Goal: Information Seeking & Learning: Understand process/instructions

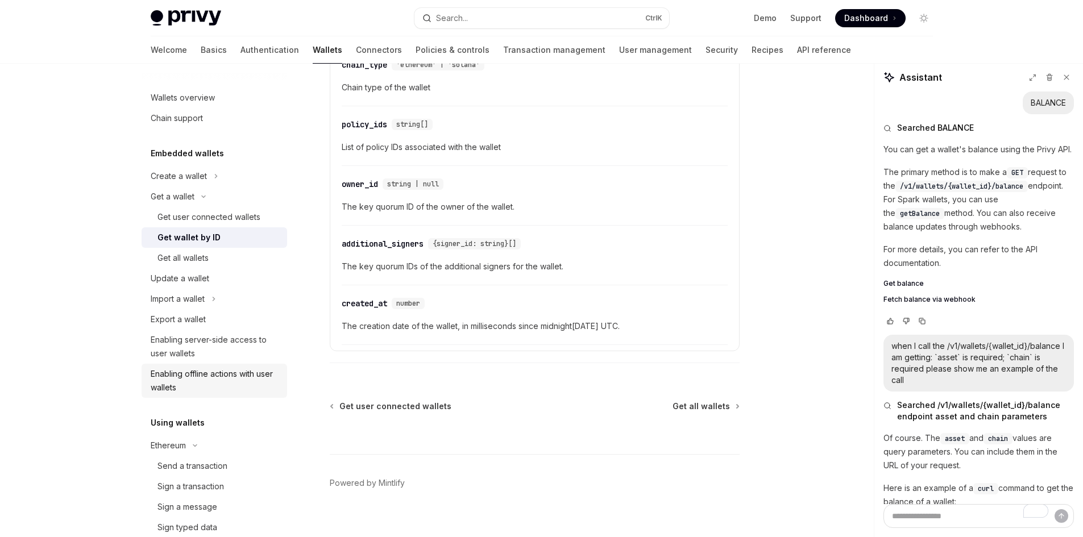
scroll to position [0, 197]
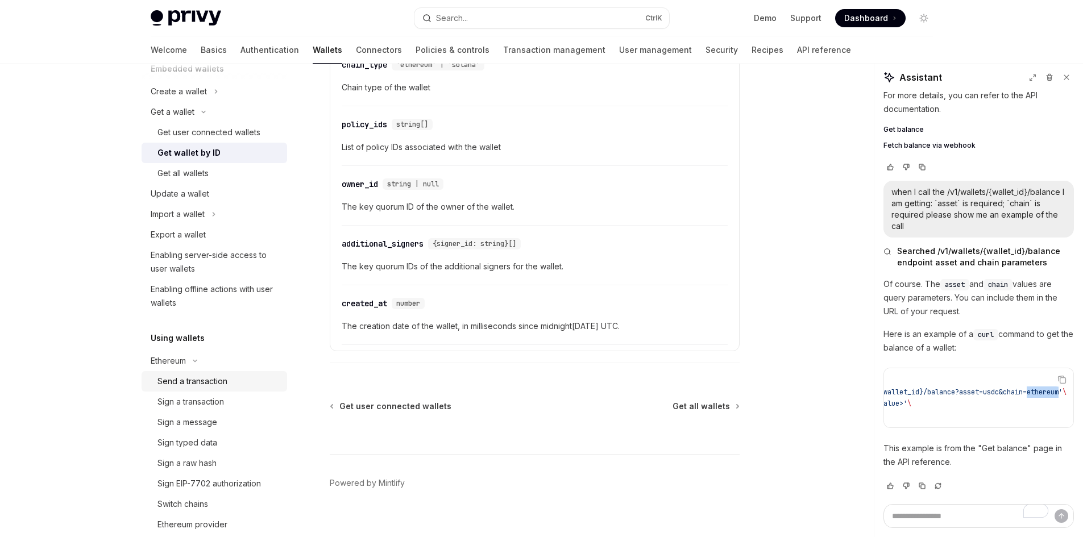
click at [219, 385] on div "Send a transaction" at bounding box center [192, 382] width 70 height 14
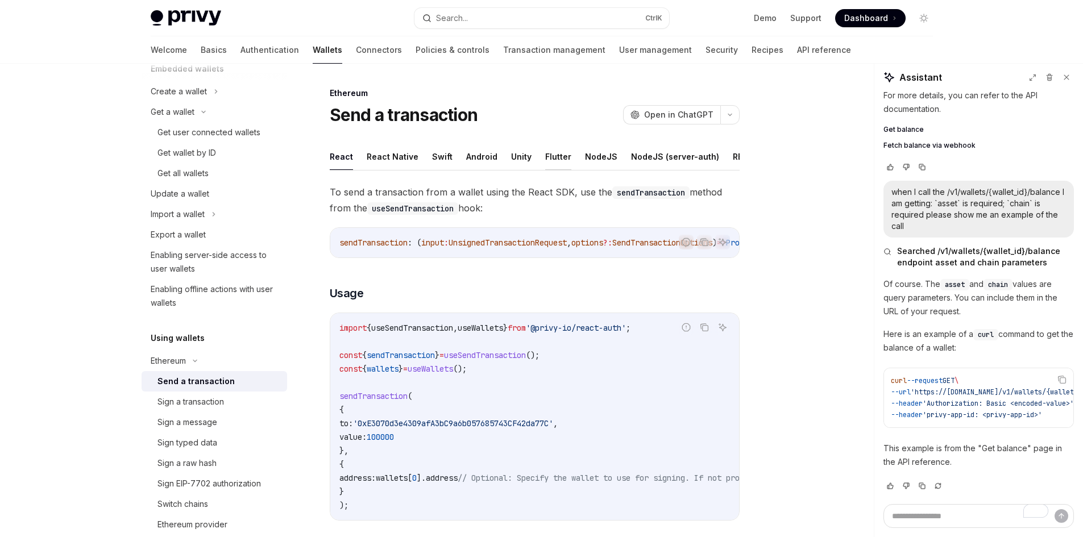
drag, startPoint x: 546, startPoint y: 168, endPoint x: 554, endPoint y: 169, distance: 8.0
click at [554, 169] on button "Flutter" at bounding box center [558, 156] width 26 height 27
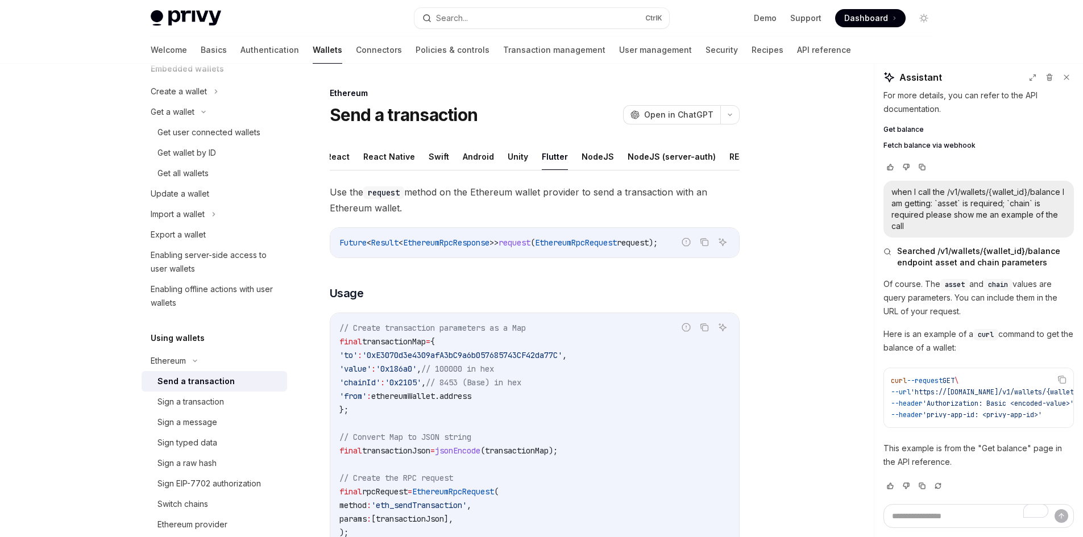
scroll to position [0, 91]
click at [646, 155] on button "REST API" at bounding box center [660, 156] width 36 height 27
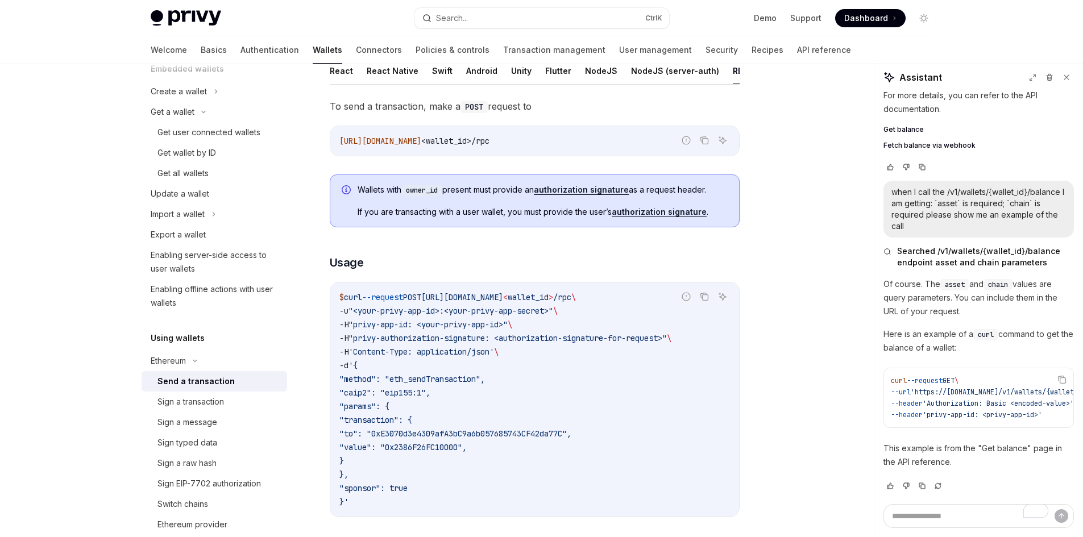
scroll to position [114, 0]
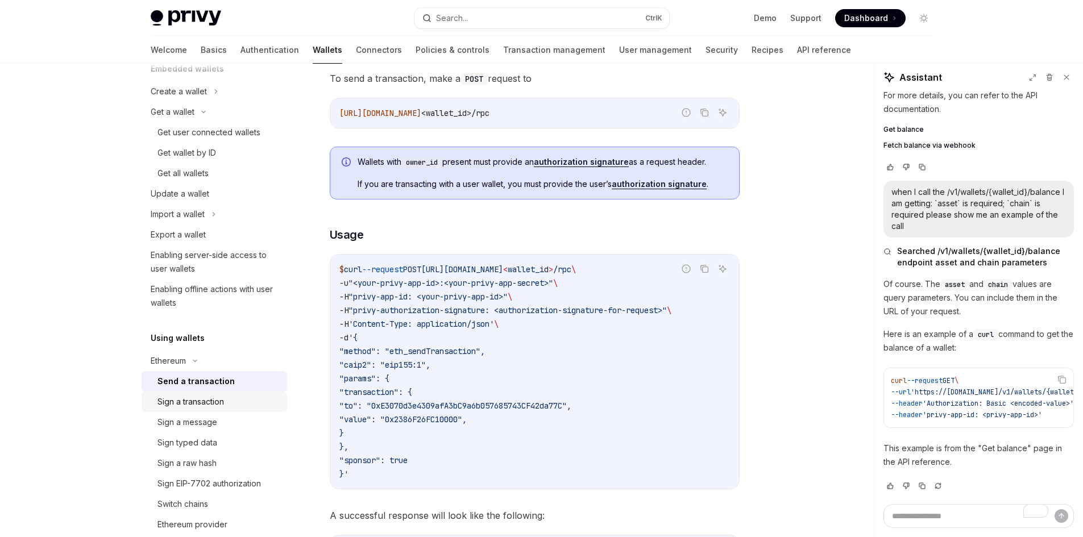
click at [227, 406] on div "Sign a transaction" at bounding box center [218, 402] width 123 height 14
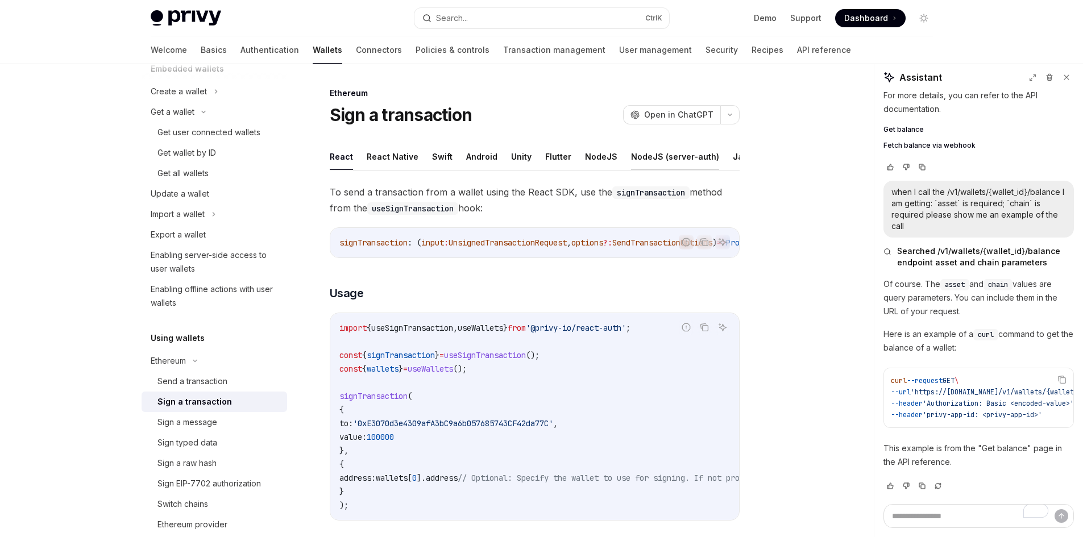
click at [705, 169] on button "NodeJS (server-auth)" at bounding box center [675, 156] width 88 height 27
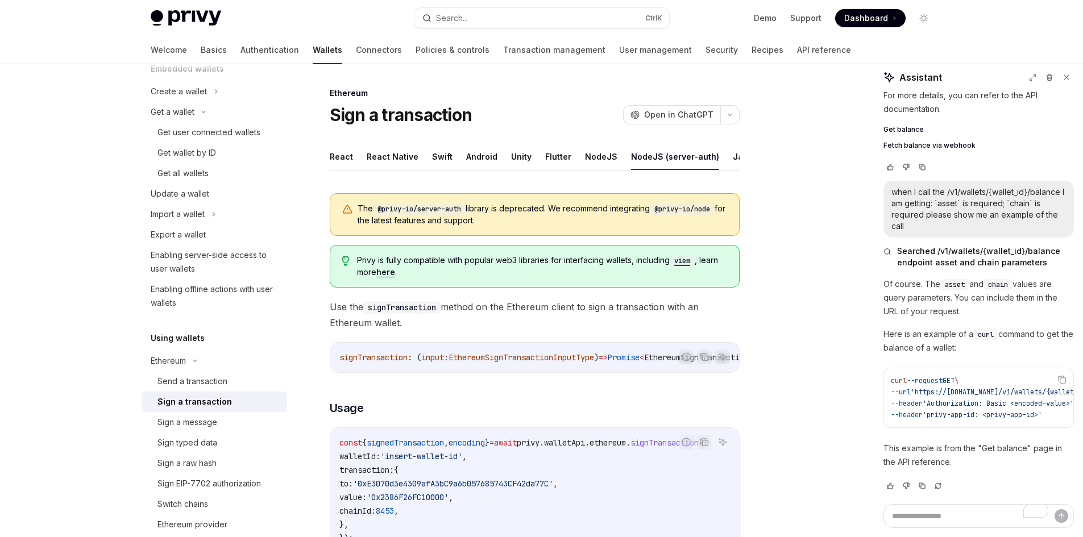
scroll to position [0, 50]
click at [716, 159] on button "REST API" at bounding box center [734, 156] width 36 height 27
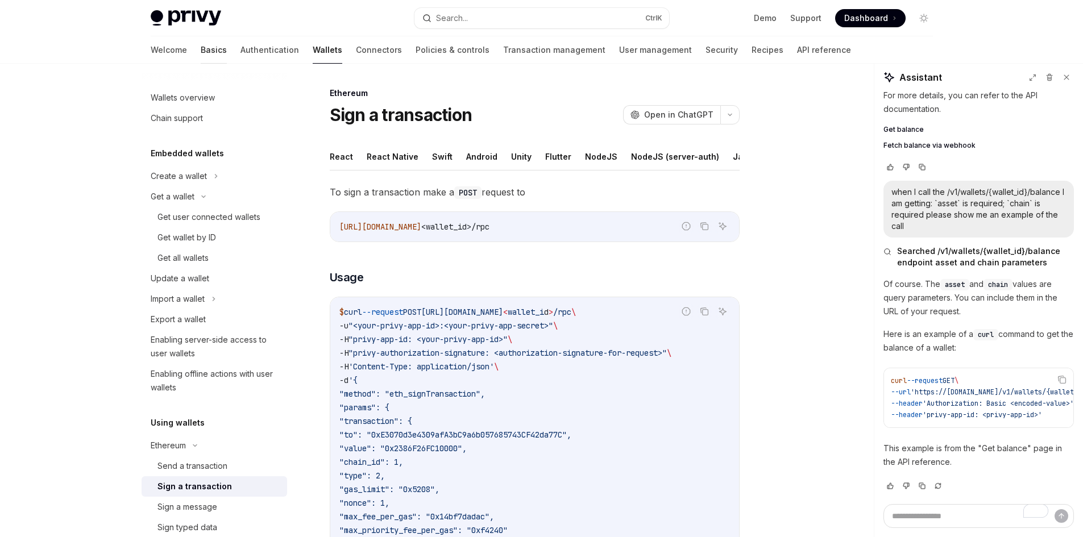
click at [201, 52] on link "Basics" at bounding box center [214, 49] width 26 height 27
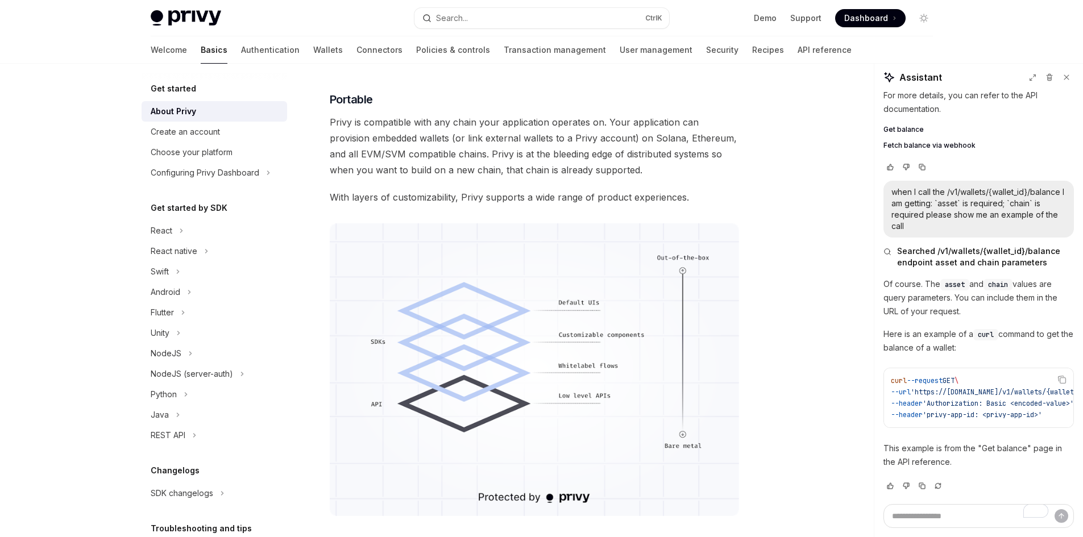
scroll to position [965, 0]
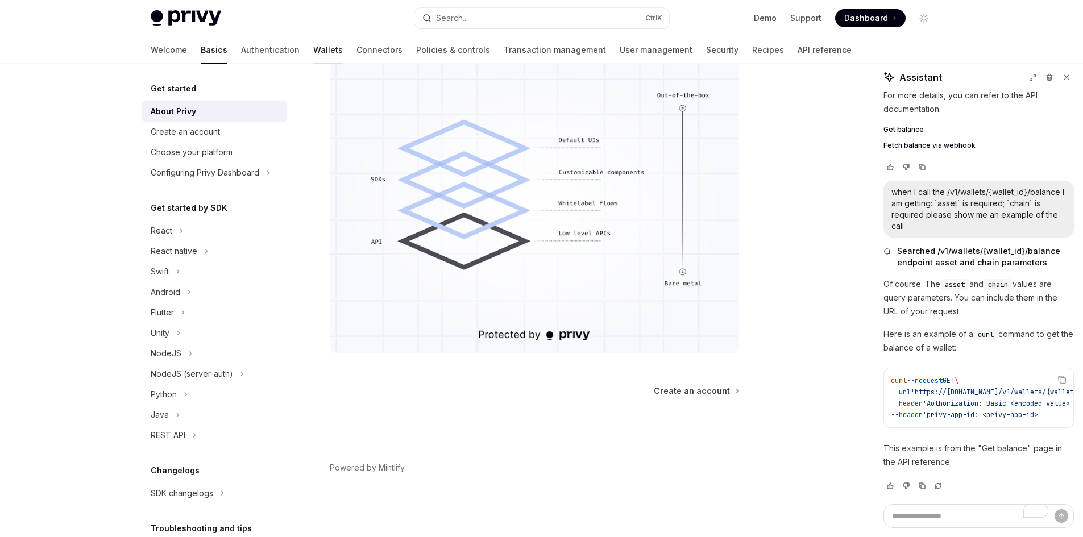
click at [313, 52] on link "Wallets" at bounding box center [328, 49] width 30 height 27
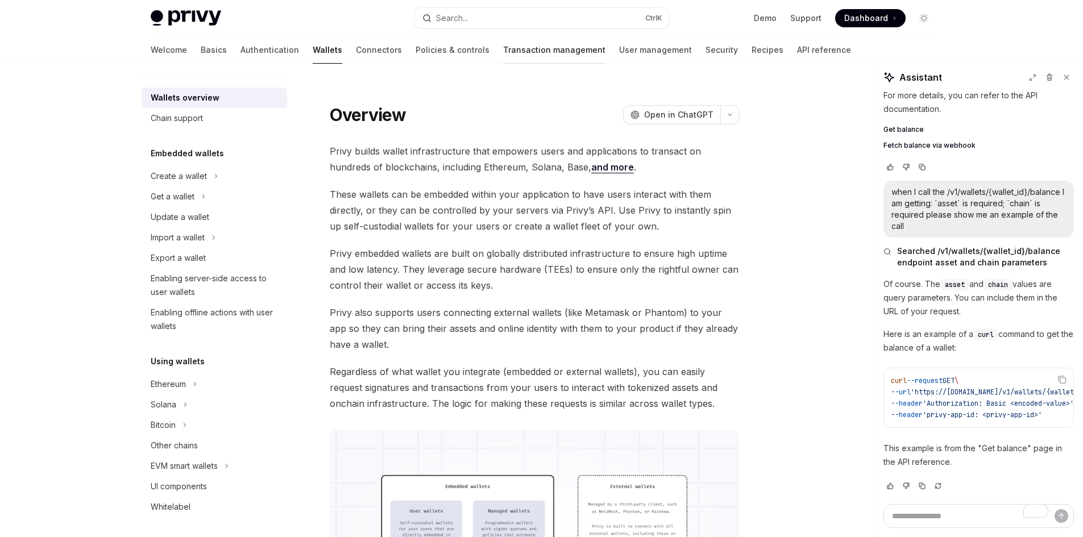
click at [503, 47] on link "Transaction management" at bounding box center [554, 49] width 102 height 27
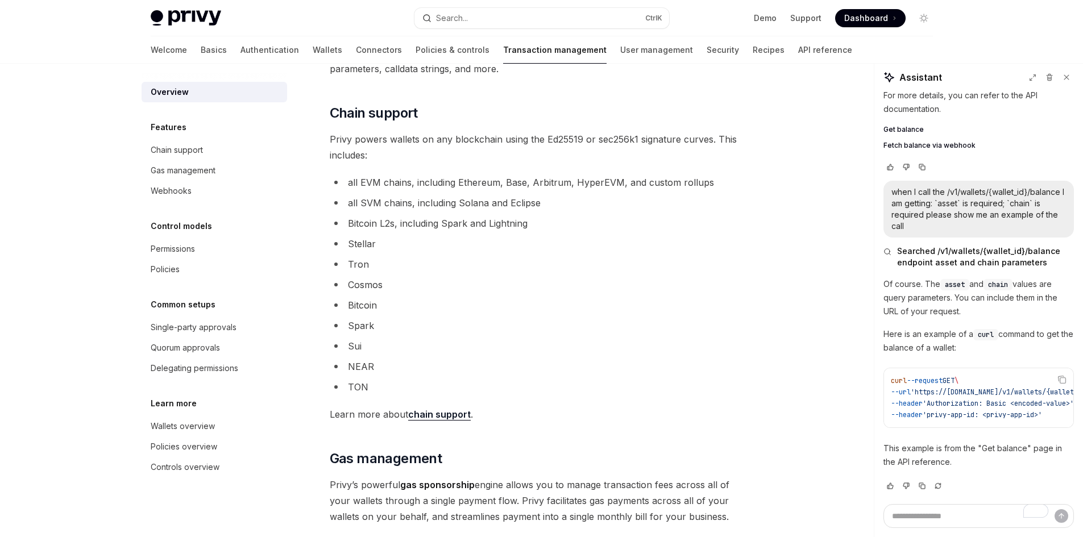
scroll to position [557, 0]
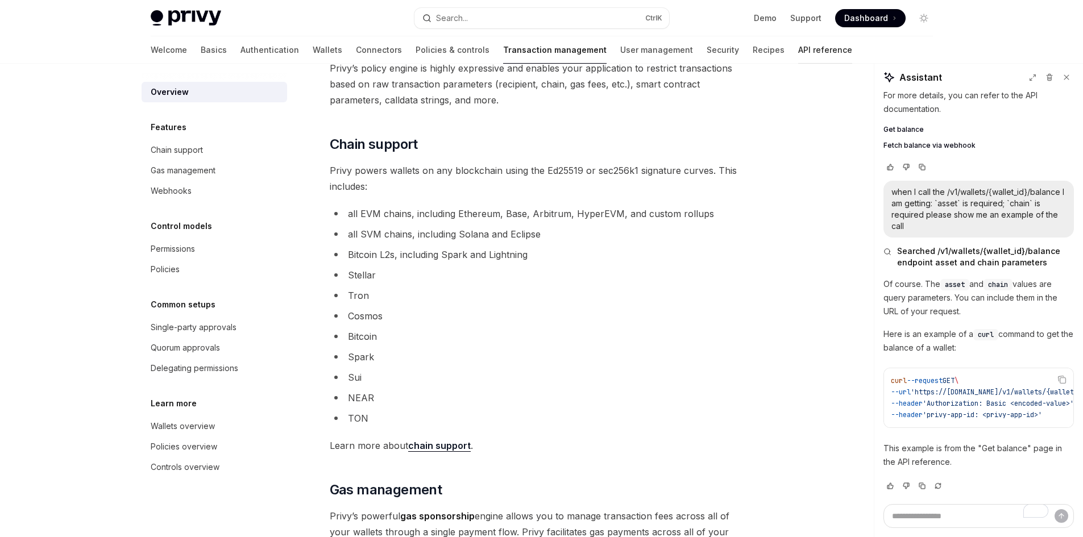
click at [798, 50] on link "API reference" at bounding box center [825, 49] width 54 height 27
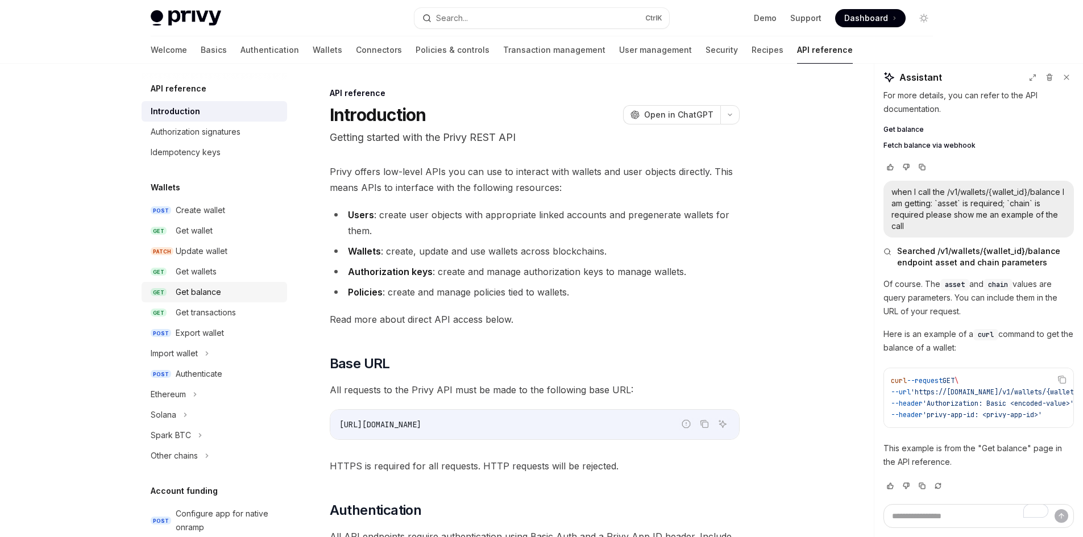
click at [223, 295] on div "Get balance" at bounding box center [228, 292] width 105 height 14
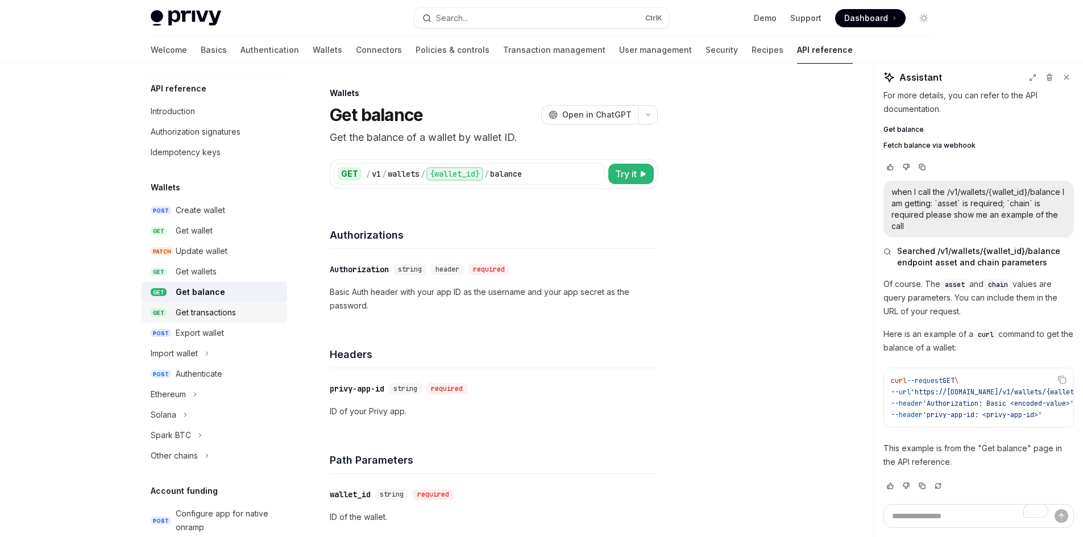
click at [227, 313] on div "Get transactions" at bounding box center [206, 313] width 60 height 14
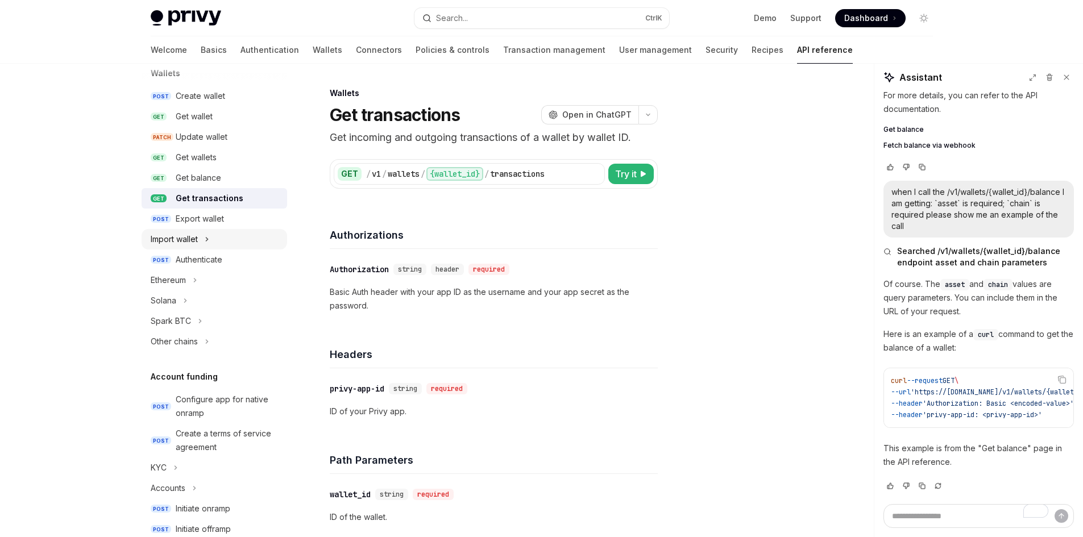
scroll to position [171, 0]
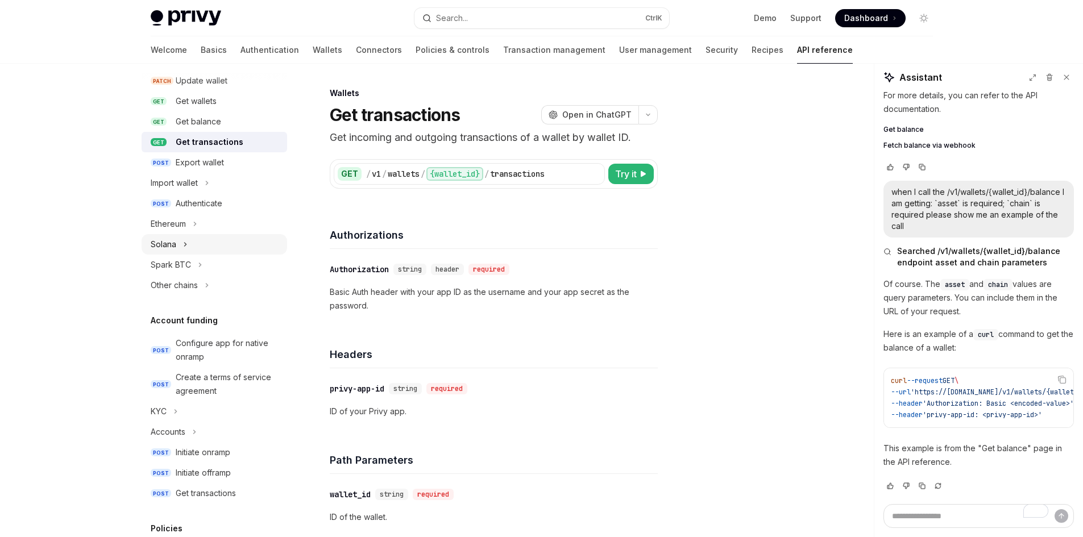
click at [219, 242] on button "Solana" at bounding box center [215, 244] width 146 height 20
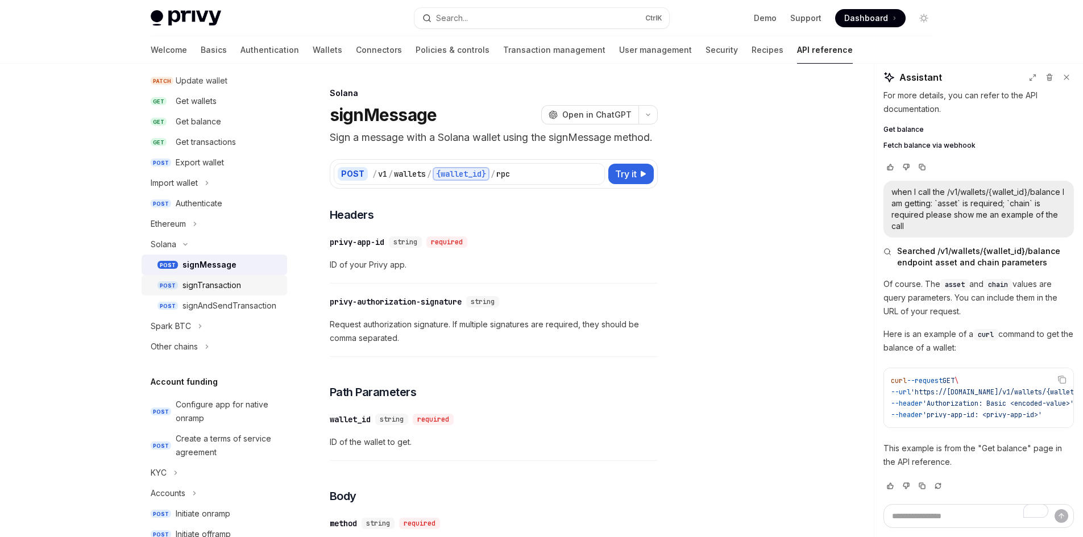
click at [231, 280] on div "signTransaction" at bounding box center [211, 286] width 59 height 14
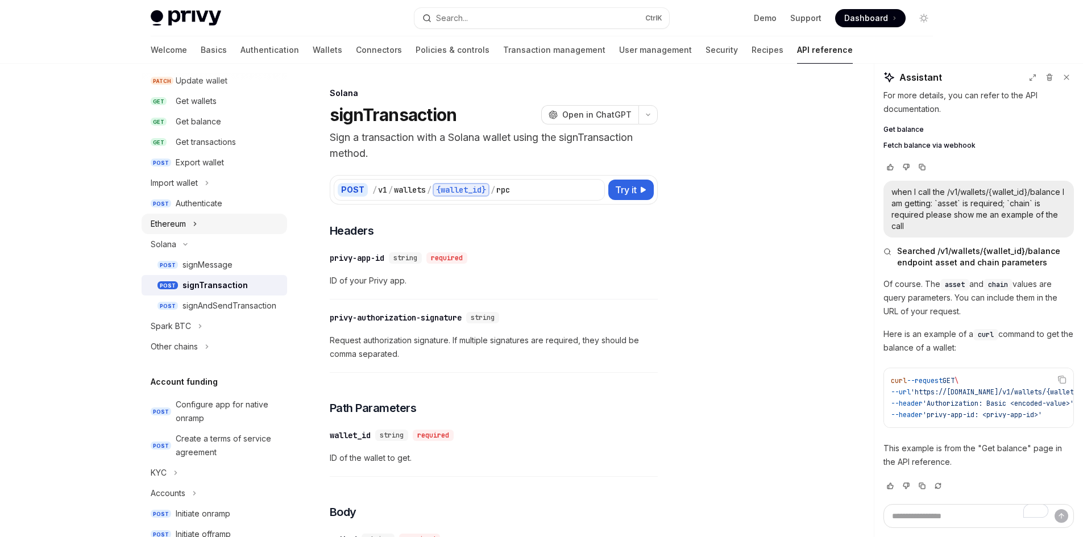
click at [188, 226] on button "Ethereum" at bounding box center [215, 224] width 146 height 20
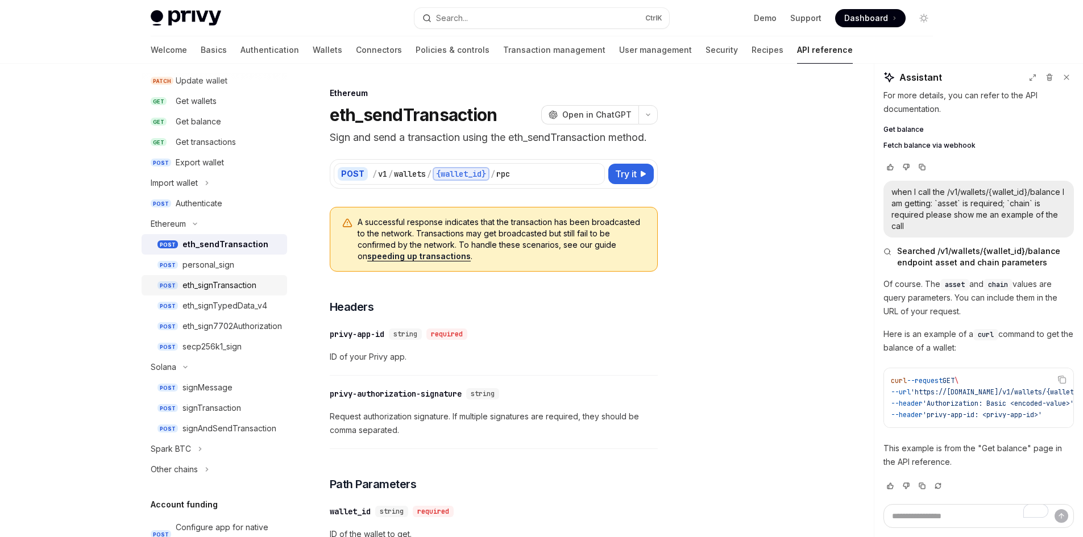
click at [253, 282] on div "eth_signTransaction" at bounding box center [219, 286] width 74 height 14
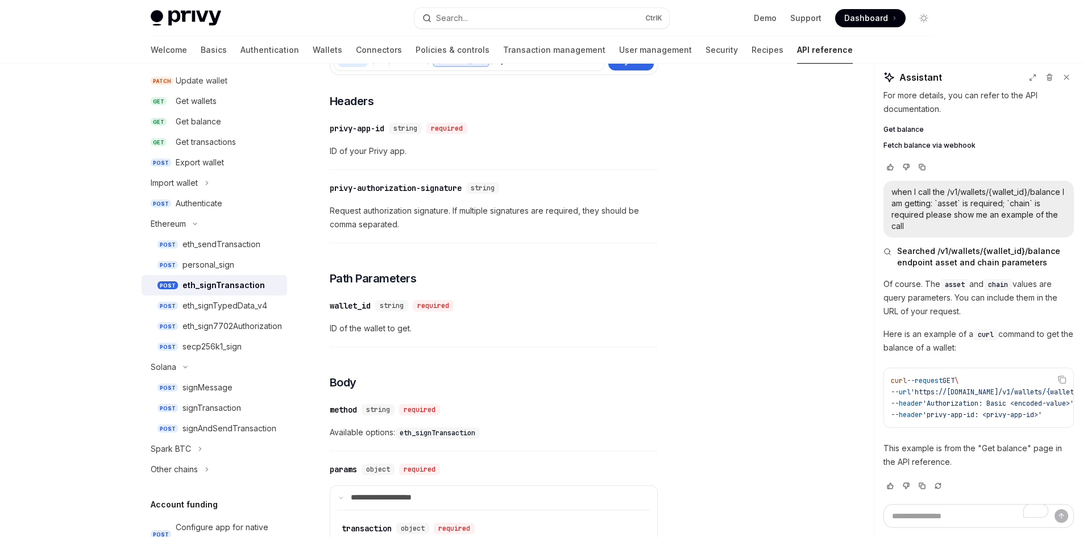
scroll to position [57, 0]
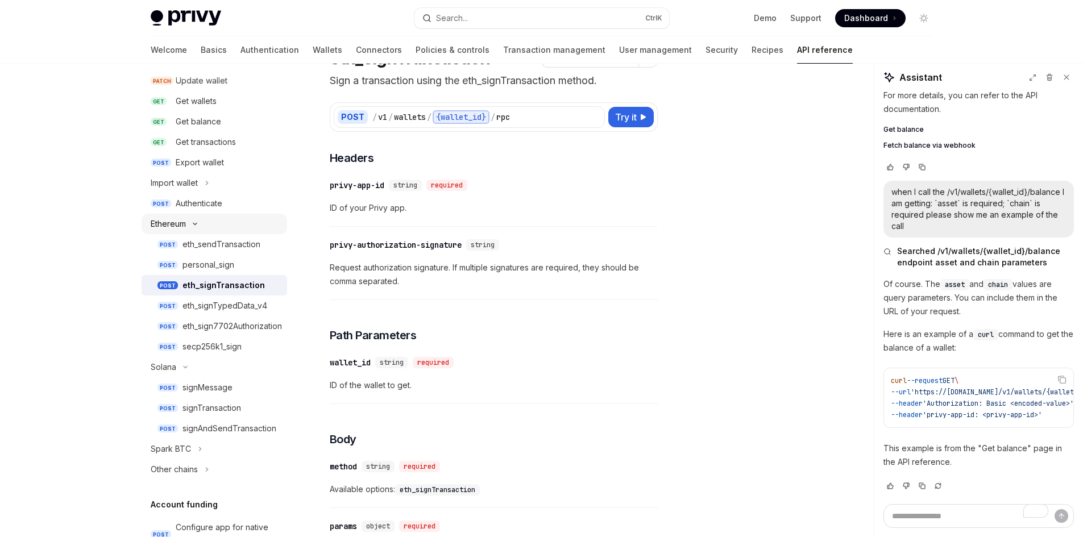
click at [182, 224] on div "Ethereum" at bounding box center [168, 224] width 35 height 14
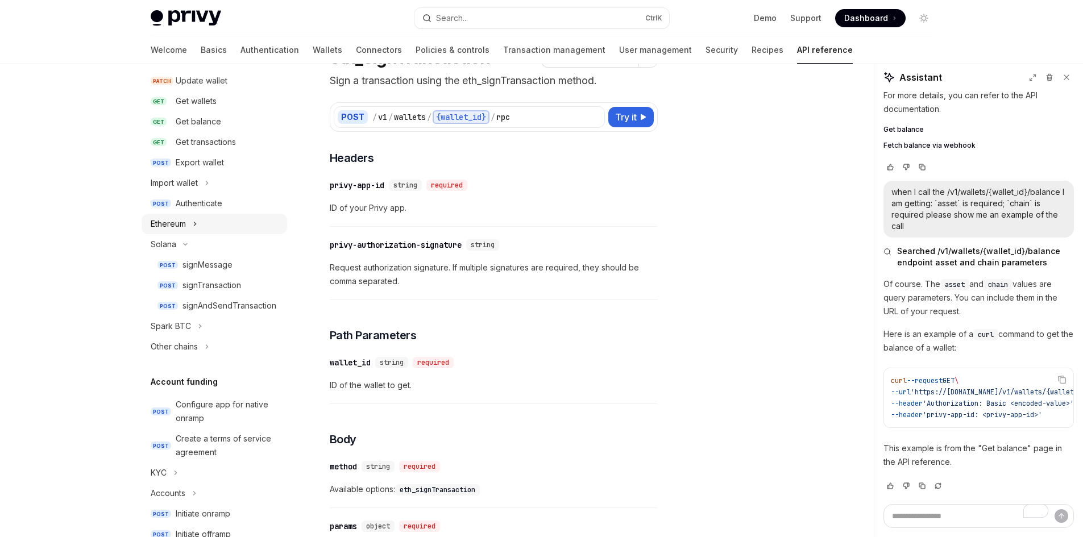
click at [182, 224] on div "Ethereum" at bounding box center [168, 224] width 35 height 14
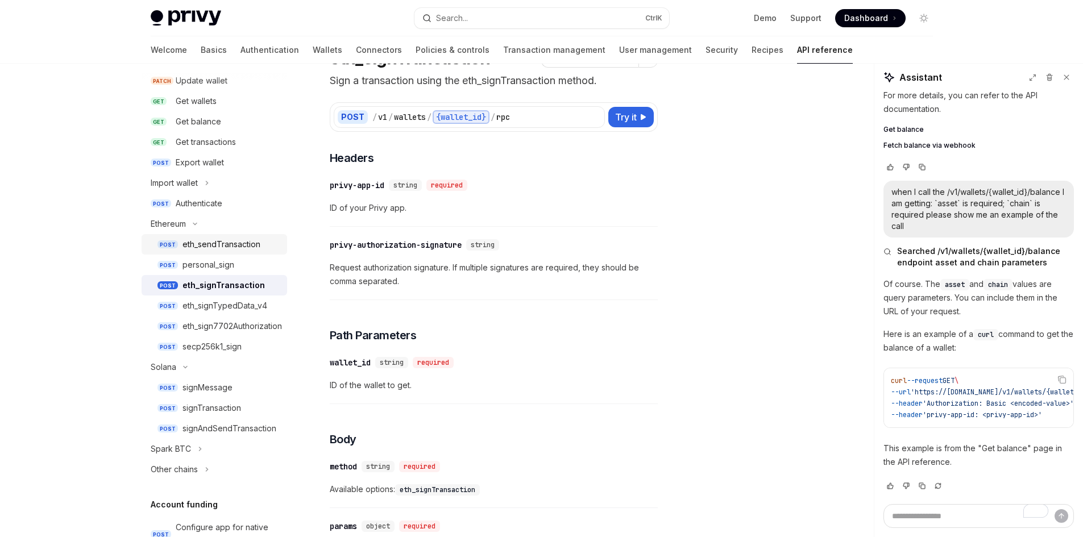
click at [251, 249] on div "eth_sendTransaction" at bounding box center [221, 245] width 78 height 14
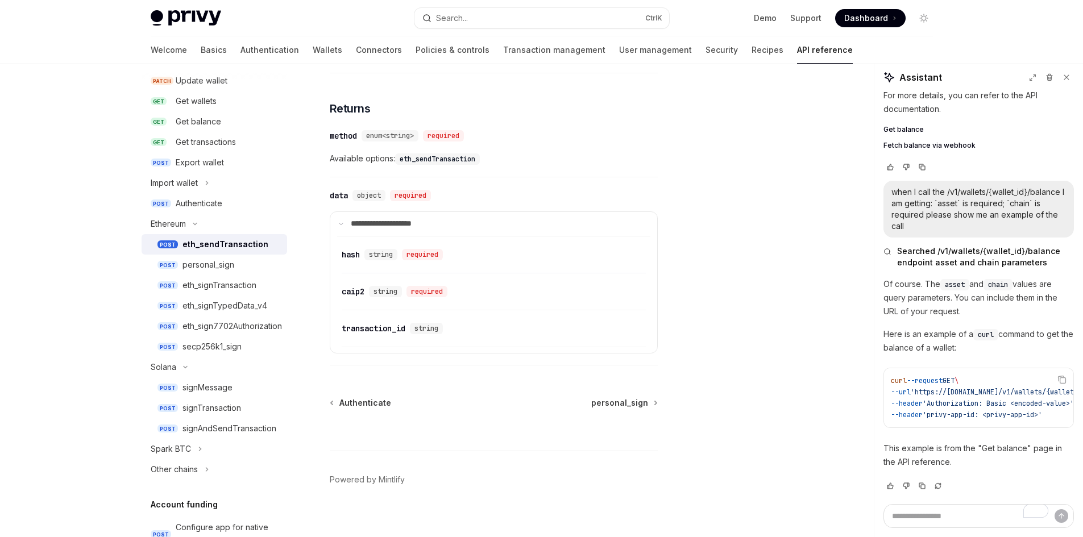
scroll to position [1321, 0]
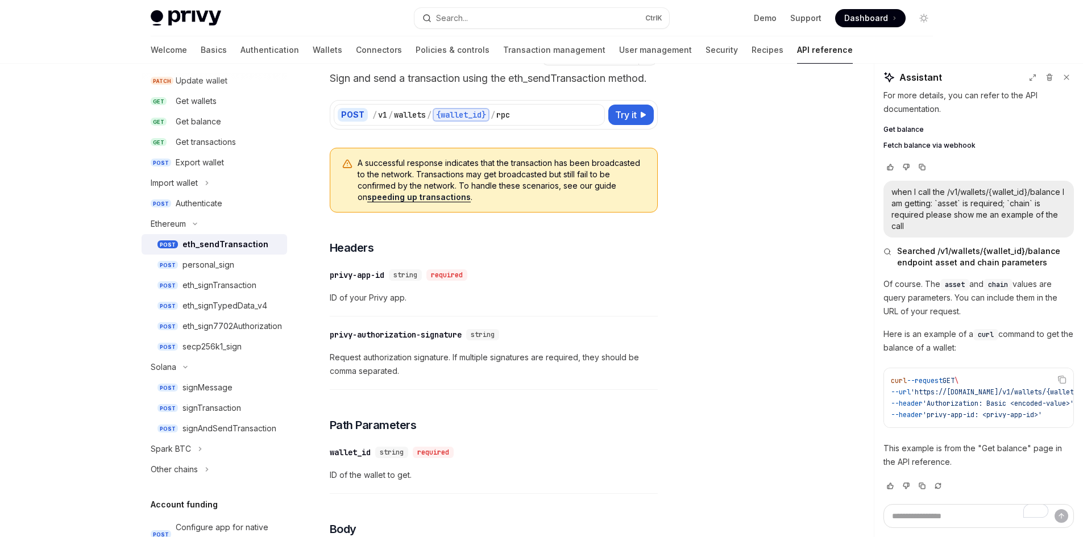
scroll to position [57, 0]
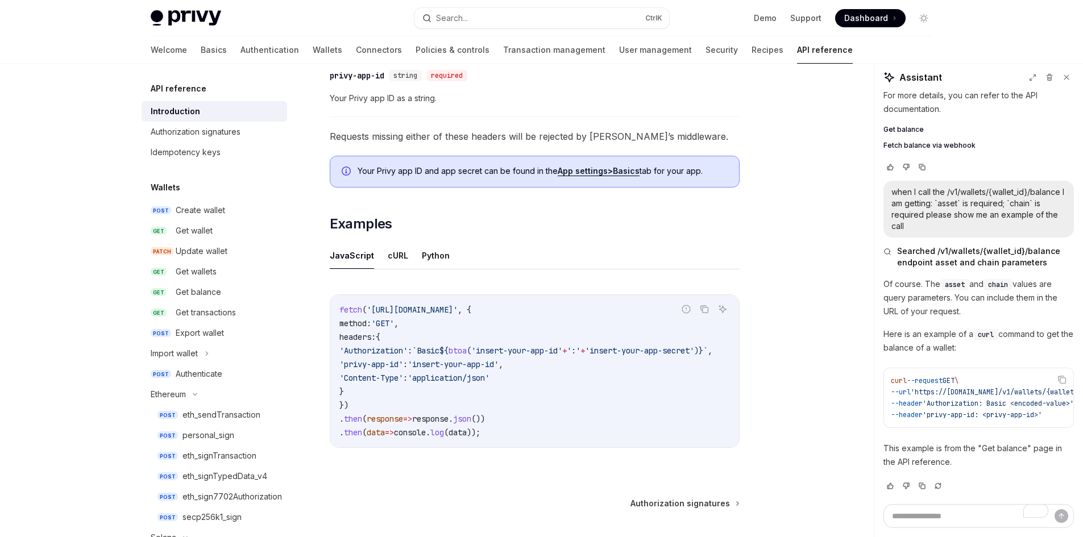
scroll to position [685, 0]
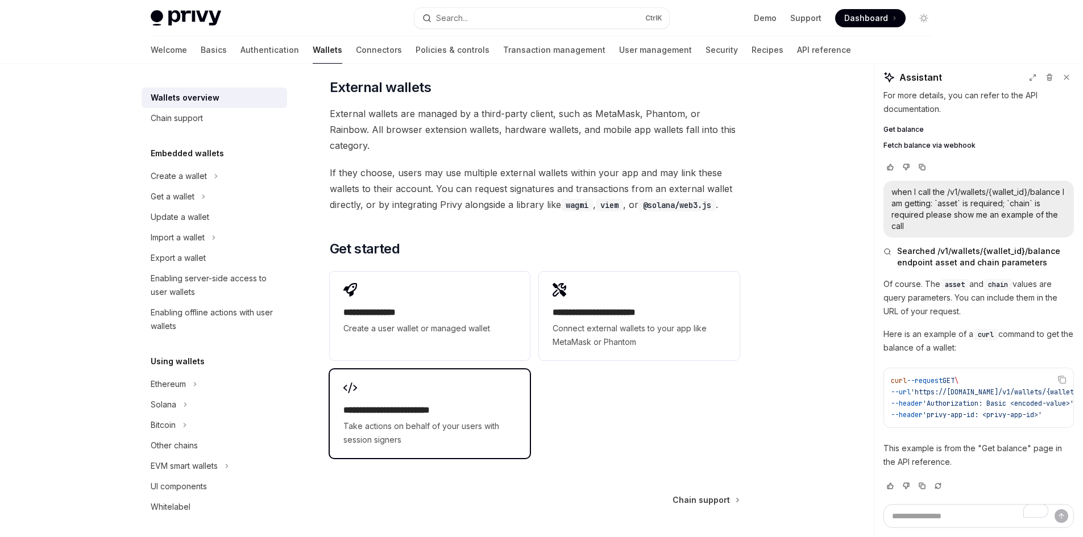
scroll to position [1740, 0]
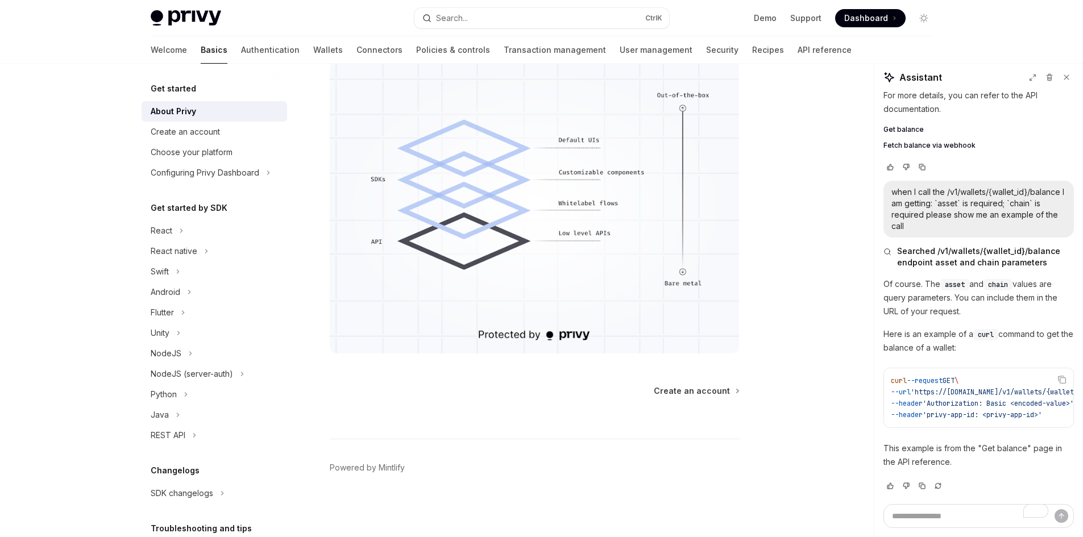
scroll to position [965, 0]
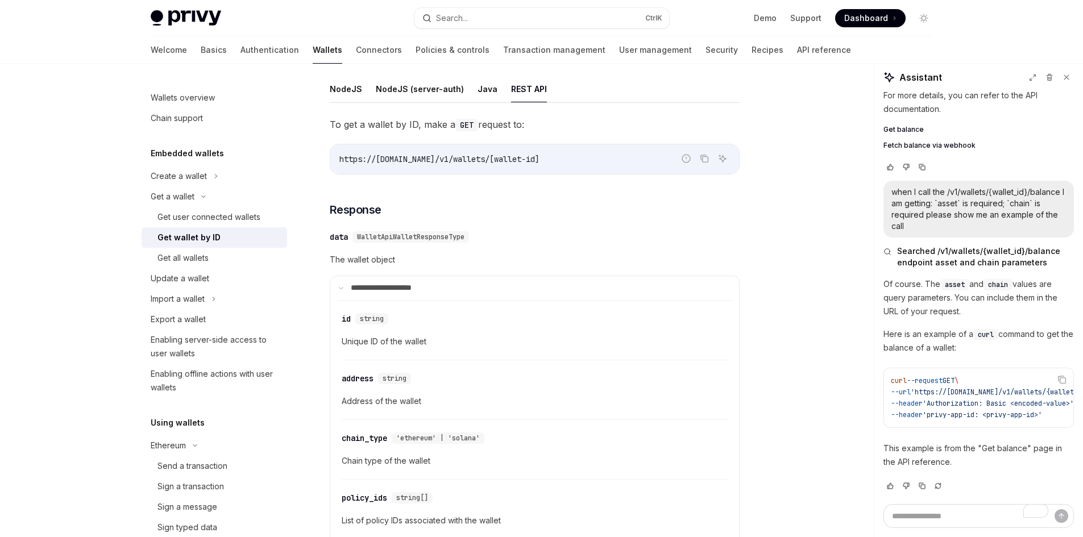
scroll to position [139, 0]
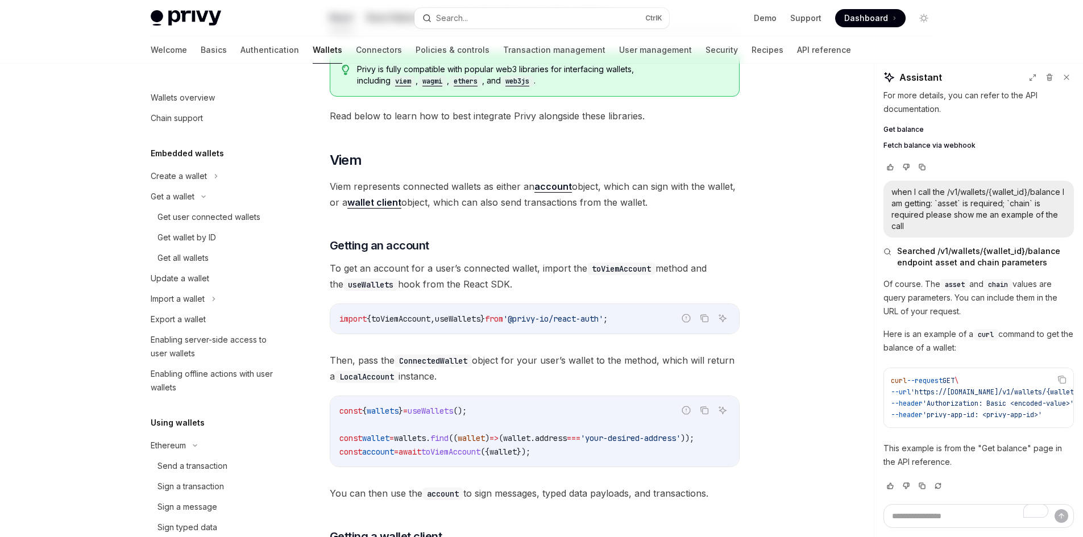
scroll to position [336, 0]
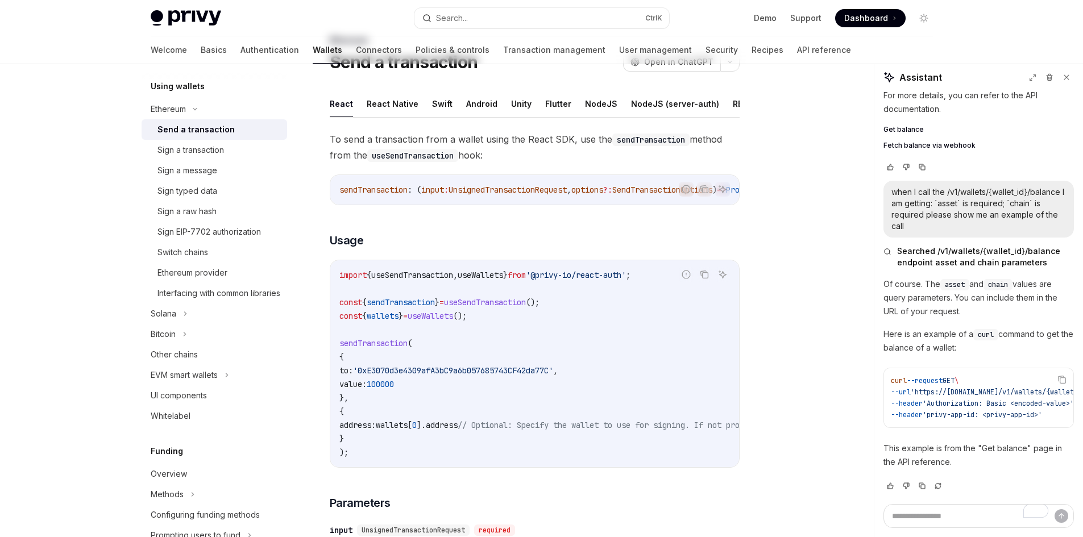
scroll to position [10, 0]
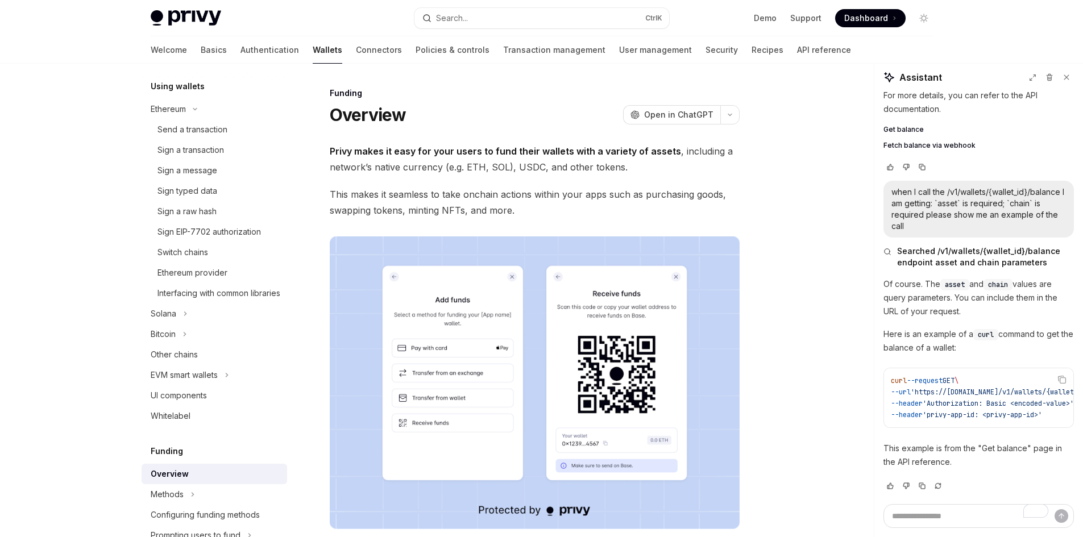
scroll to position [572, 0]
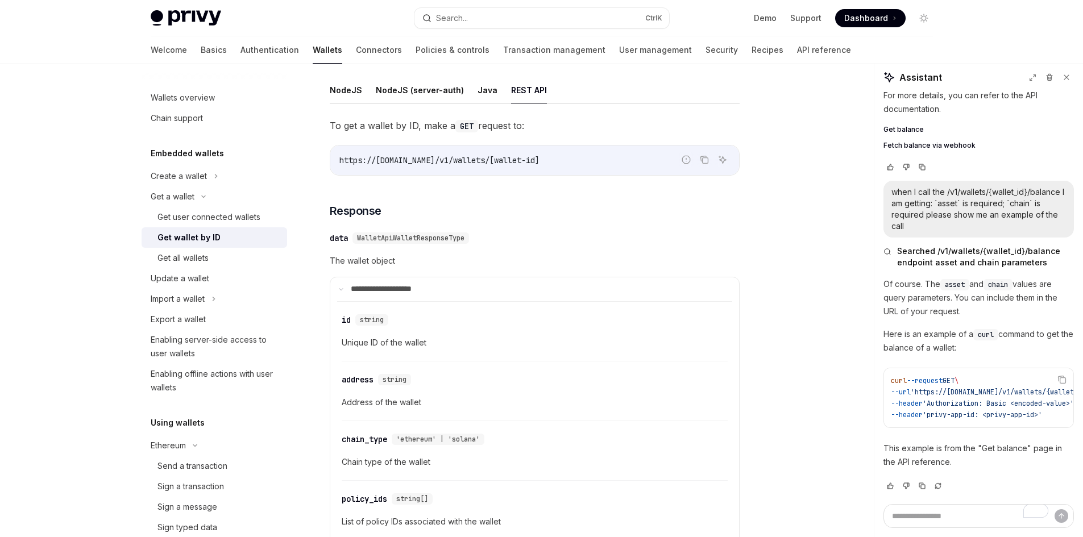
scroll to position [139, 0]
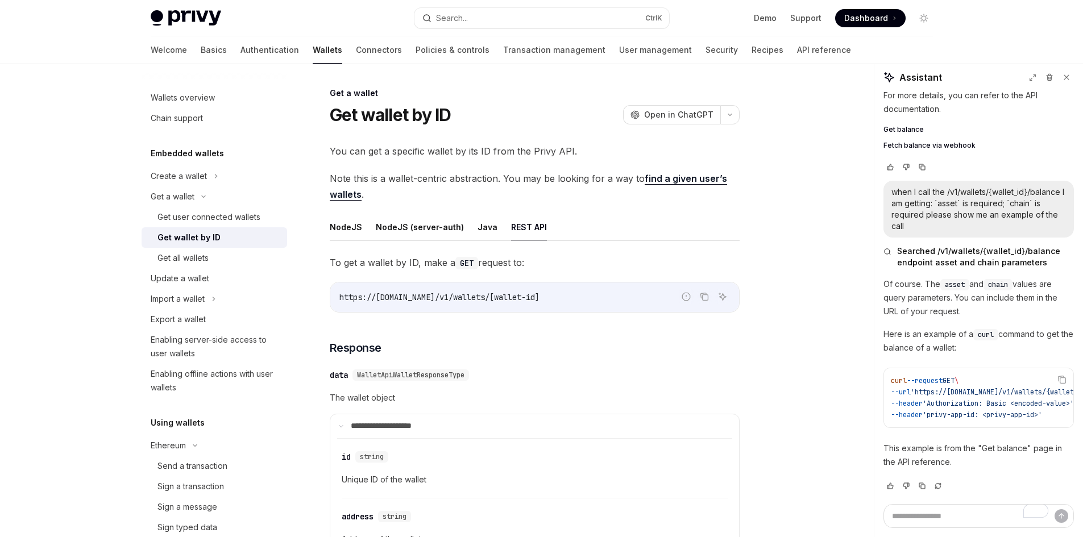
type textarea "*"
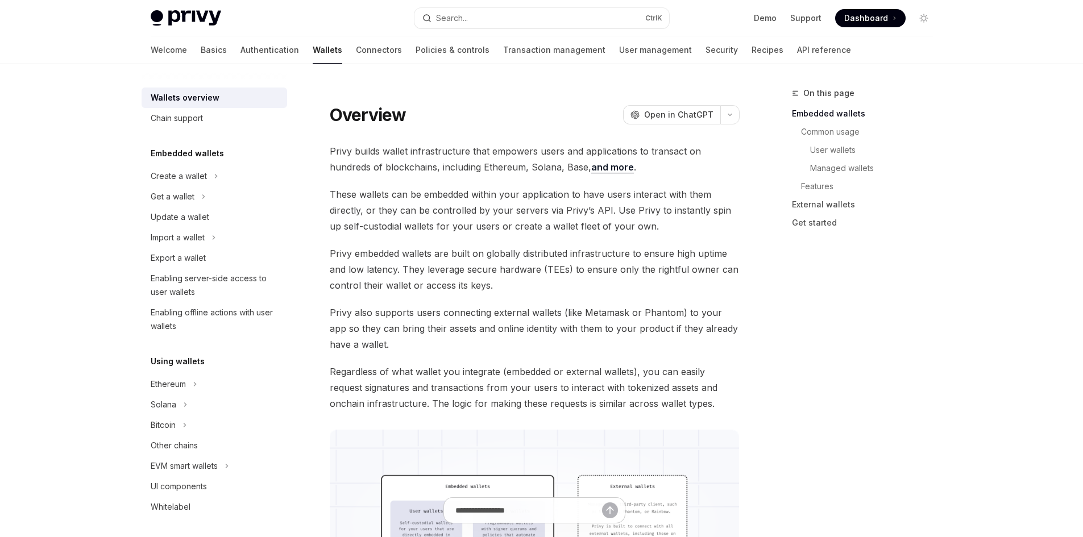
scroll to position [330, 0]
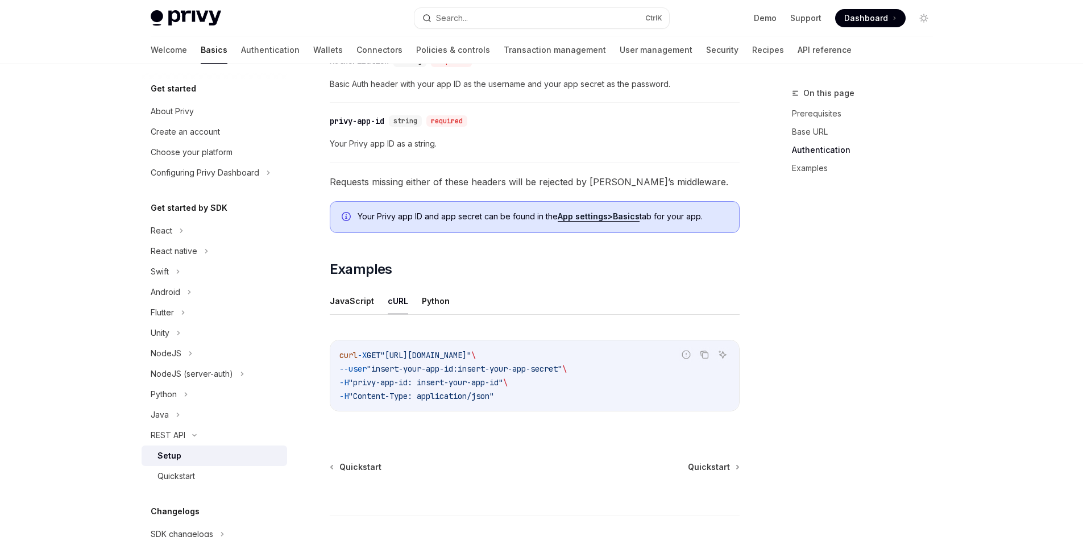
scroll to position [474, 0]
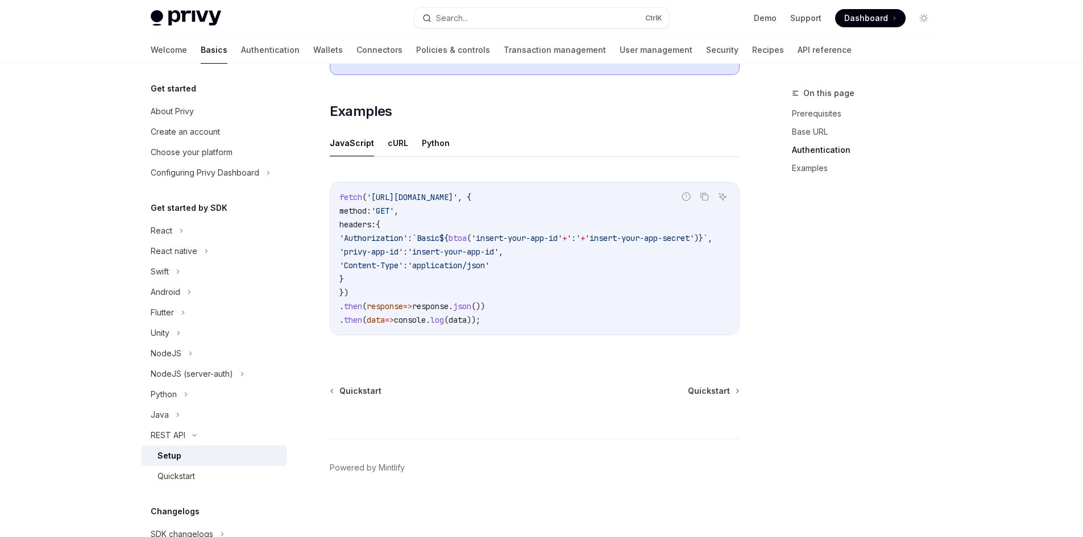
scroll to position [560, 0]
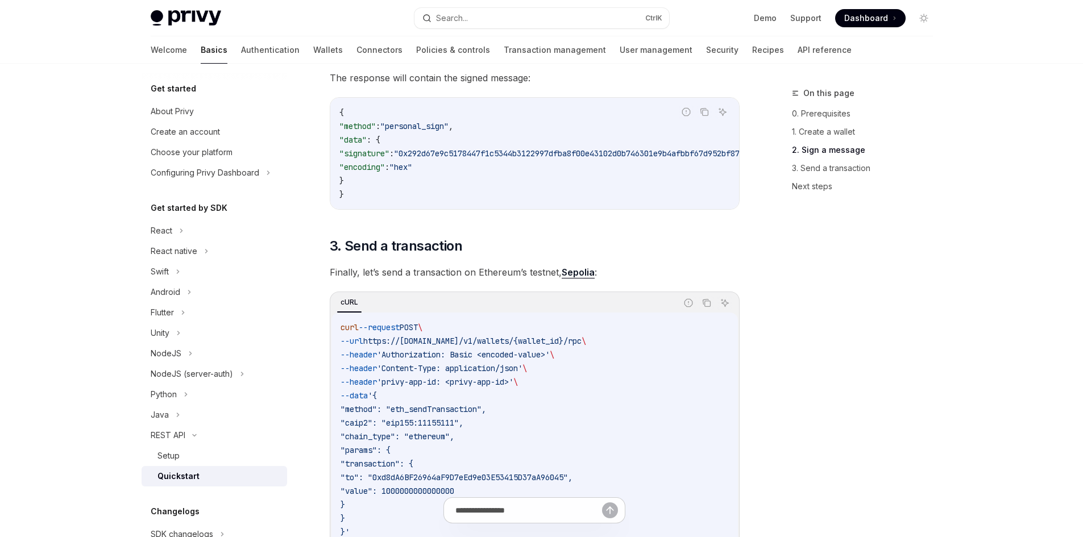
scroll to position [909, 0]
